Goal: Task Accomplishment & Management: Manage account settings

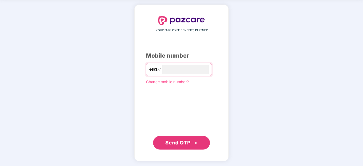
type input "**********"
click at [185, 141] on span "Send OTP" at bounding box center [177, 143] width 25 height 6
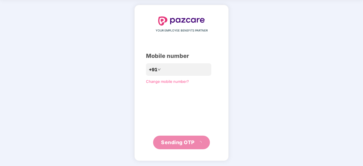
scroll to position [19, 0]
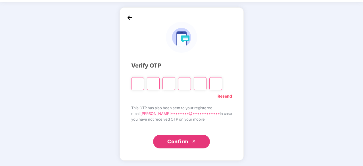
type input "*"
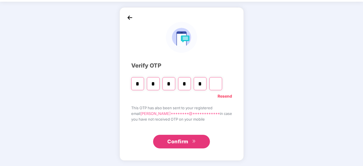
type input "*"
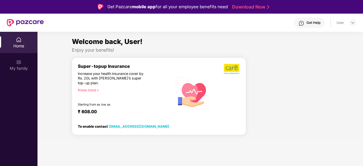
click at [20, 45] on div "Home" at bounding box center [19, 46] width 38 height 6
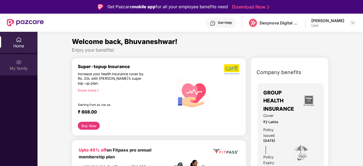
click at [27, 59] on div "My family" at bounding box center [19, 64] width 38 height 21
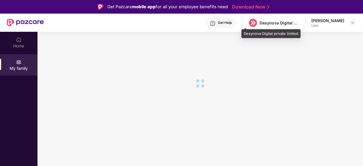
click at [269, 26] on div "Desynova Digital private limited" at bounding box center [273, 23] width 51 height 10
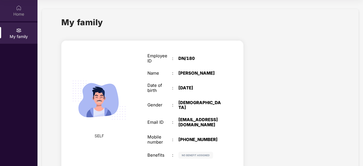
click at [27, 16] on div "Home" at bounding box center [19, 14] width 38 height 6
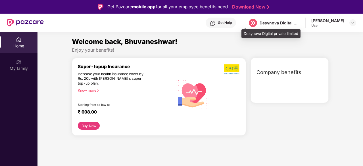
click at [262, 19] on div "Desynova Digital private limited" at bounding box center [273, 23] width 51 height 10
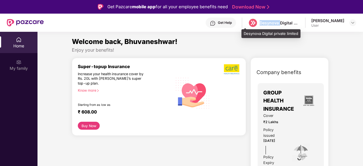
click at [262, 19] on div "Desynova Digital private limited" at bounding box center [273, 23] width 51 height 10
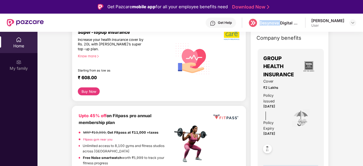
scroll to position [30, 0]
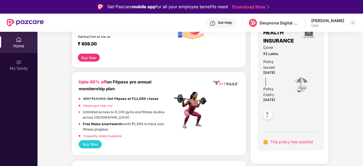
scroll to position [71, 0]
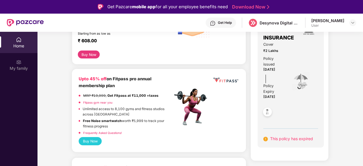
click at [266, 137] on img at bounding box center [266, 139] width 5 height 5
click at [268, 106] on img at bounding box center [268, 113] width 14 height 14
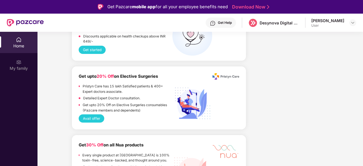
scroll to position [32, 0]
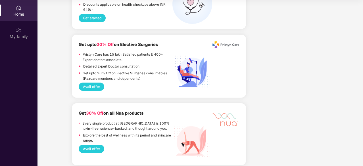
click at [26, 16] on div "Home" at bounding box center [19, 14] width 38 height 6
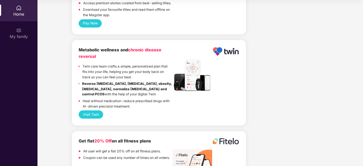
scroll to position [805, 0]
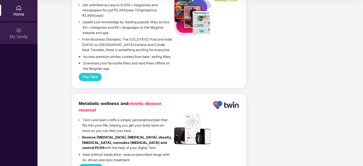
click at [20, 34] on div "My family" at bounding box center [19, 37] width 38 height 6
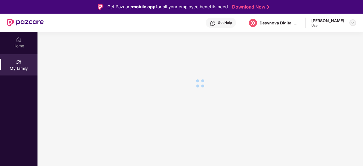
click at [351, 21] on img at bounding box center [353, 22] width 5 height 5
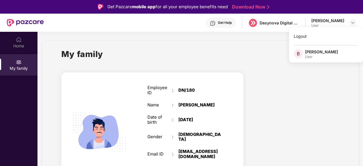
click at [318, 57] on div "User" at bounding box center [321, 57] width 33 height 5
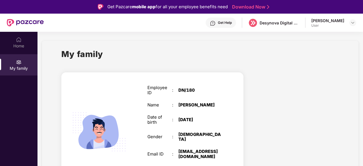
click at [298, 95] on div at bounding box center [296, 138] width 96 height 143
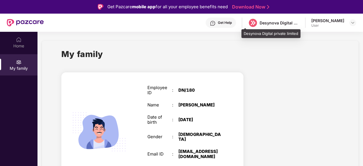
click at [268, 19] on div "Desynova Digital private limited" at bounding box center [273, 23] width 51 height 10
click at [268, 22] on div "Desynova Digital private limited" at bounding box center [280, 22] width 40 height 5
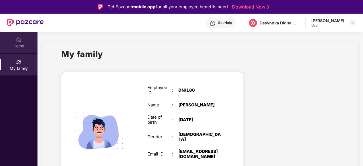
click at [22, 49] on div "Home" at bounding box center [19, 42] width 38 height 21
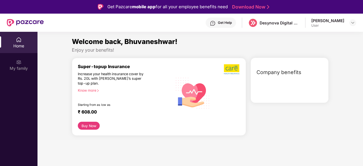
scroll to position [32, 0]
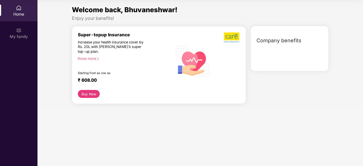
click at [264, 47] on div "Company benefits" at bounding box center [290, 40] width 75 height 15
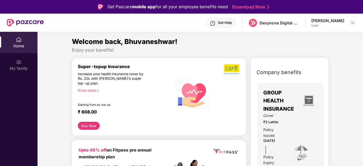
click at [24, 49] on div "Home" at bounding box center [19, 42] width 38 height 21
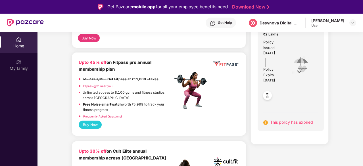
scroll to position [89, 0]
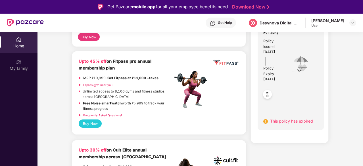
click at [265, 119] on img at bounding box center [266, 121] width 5 height 5
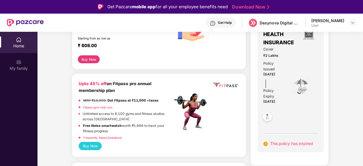
scroll to position [0, 0]
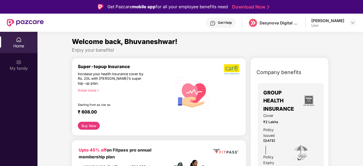
click at [94, 90] on div "Know more" at bounding box center [123, 90] width 91 height 4
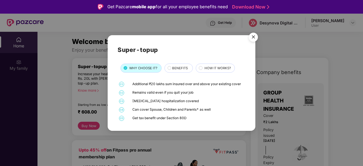
click at [180, 71] on span "BENEFITS" at bounding box center [180, 68] width 16 height 5
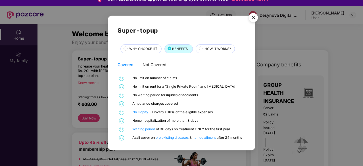
scroll to position [6, 0]
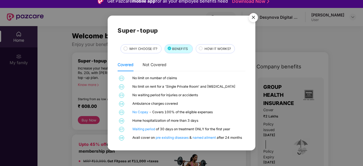
click at [220, 51] on span "HOW IT WORKS?" at bounding box center [218, 48] width 26 height 5
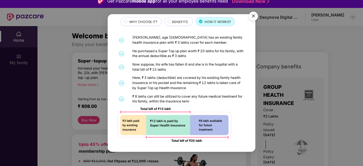
scroll to position [0, 0]
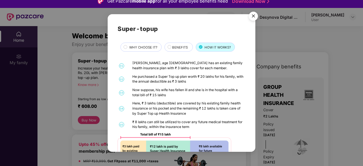
click at [173, 45] on span "BENEFITS" at bounding box center [180, 47] width 16 height 5
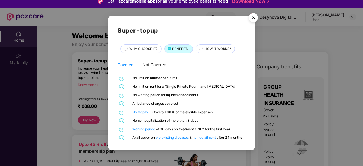
click at [256, 18] on img "Close" at bounding box center [254, 19] width 16 height 16
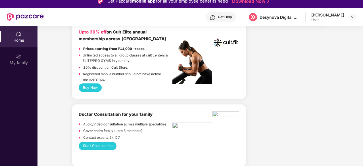
scroll to position [202, 0]
click at [99, 86] on button "Buy Now" at bounding box center [90, 87] width 23 height 8
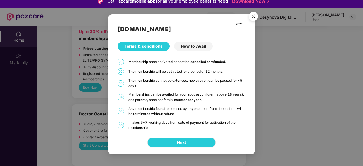
click at [200, 47] on div "How to Avail" at bounding box center [193, 46] width 39 height 9
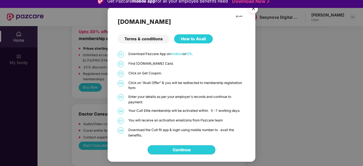
click at [252, 12] on img "Close" at bounding box center [254, 10] width 16 height 16
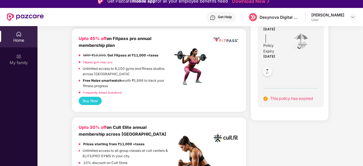
scroll to position [94, 0]
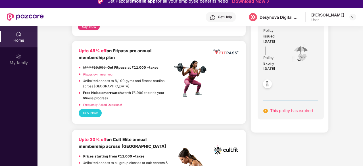
click at [339, 17] on div "[PERSON_NAME]" at bounding box center [328, 14] width 33 height 5
click at [352, 16] on img at bounding box center [353, 17] width 5 height 5
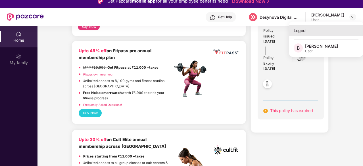
click at [301, 32] on div "Logout" at bounding box center [326, 30] width 74 height 11
